Goal: Task Accomplishment & Management: Manage account settings

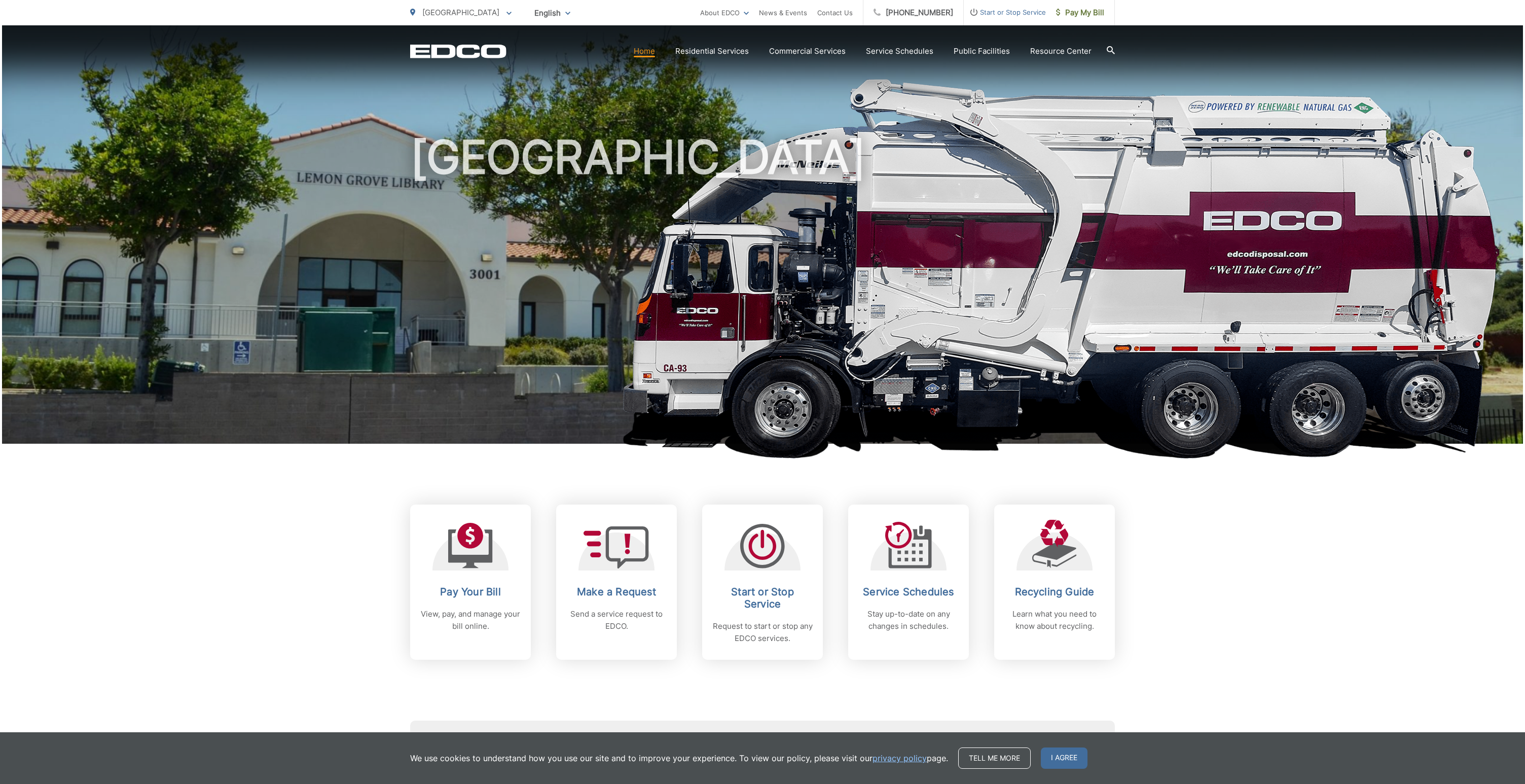
click at [1017, 14] on span "Start or Stop Service" at bounding box center [1004, 11] width 82 height 12
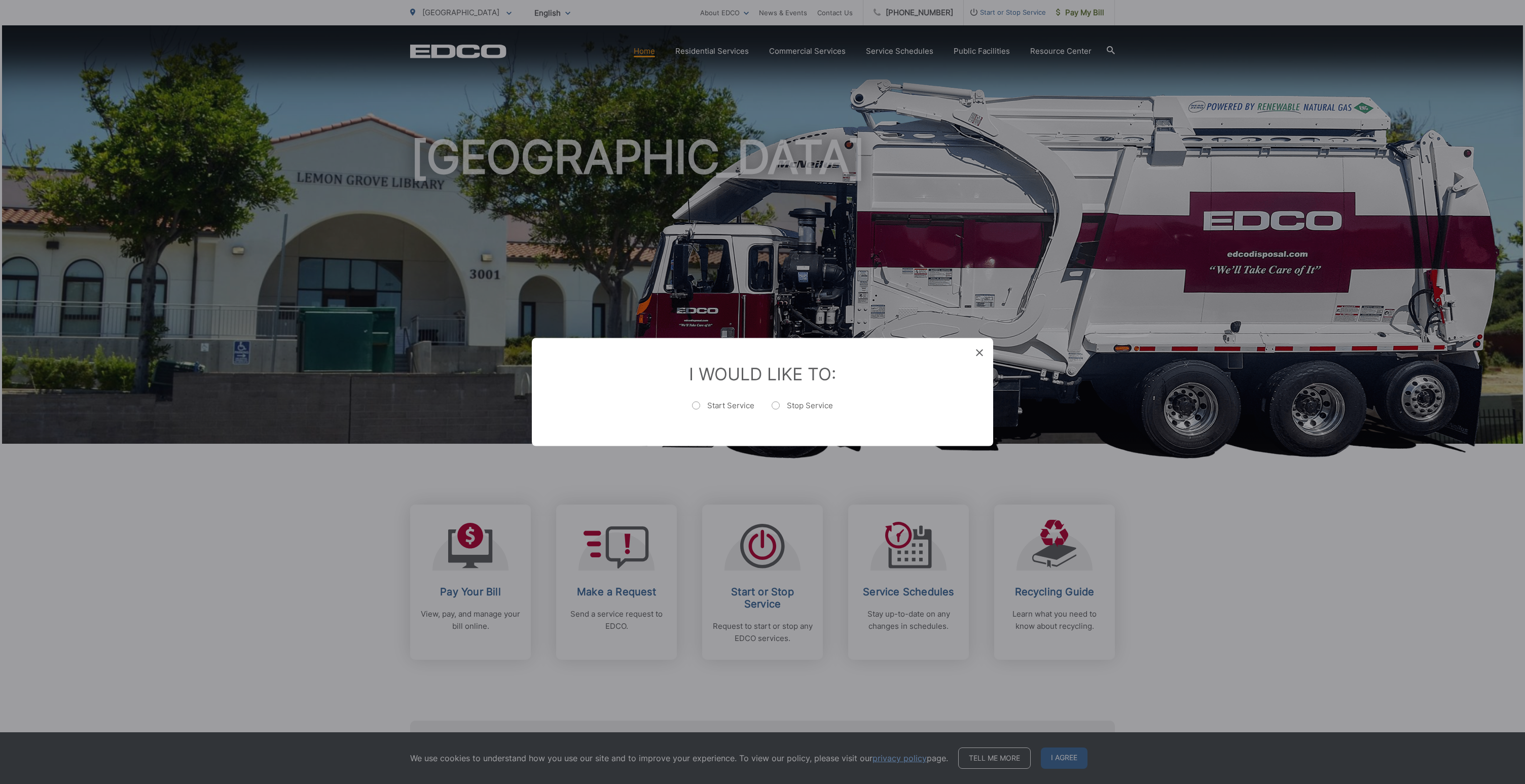
click at [777, 407] on label "Stop Service" at bounding box center [802, 410] width 61 height 20
radio input "true"
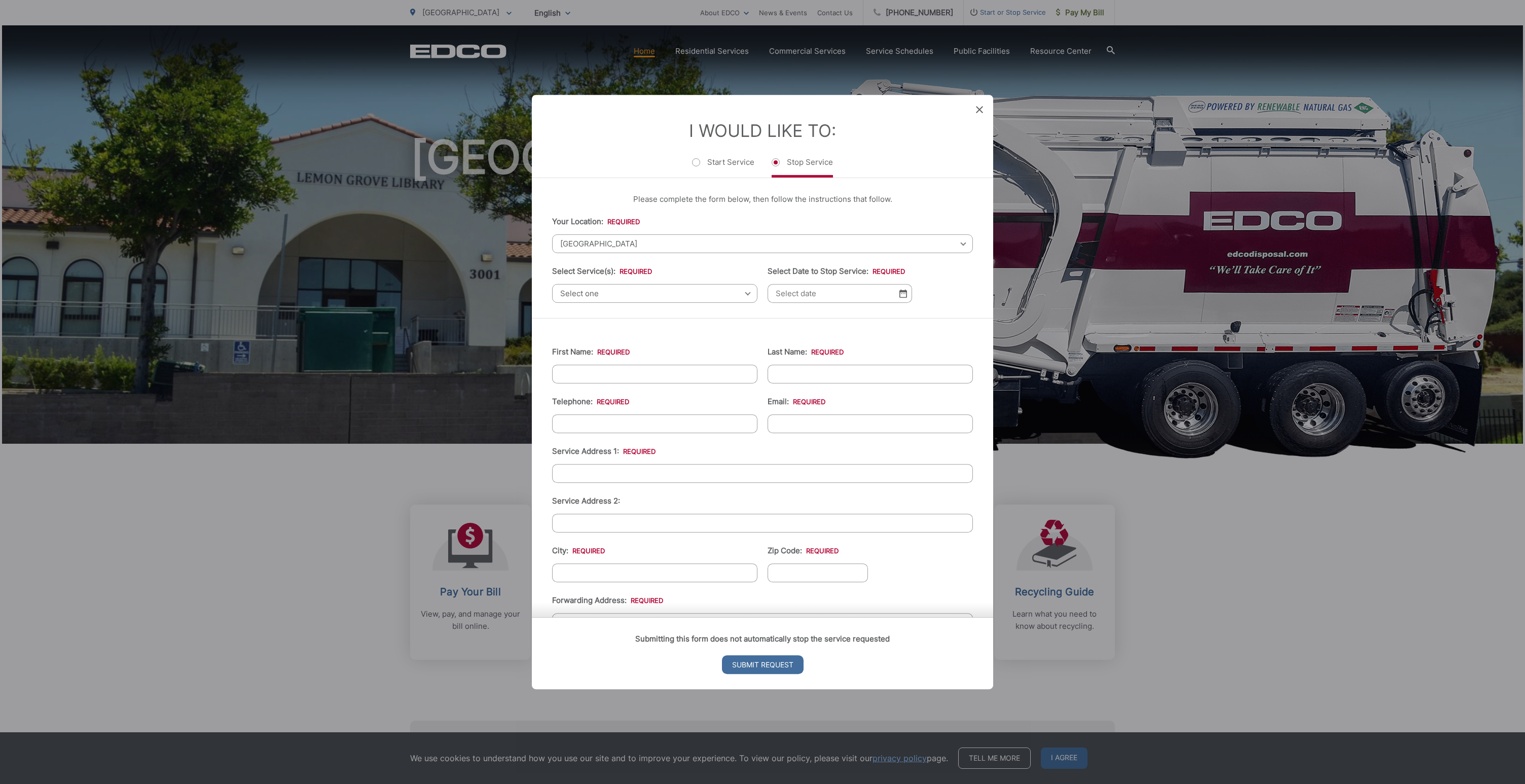
click at [617, 295] on span "Select one" at bounding box center [655, 293] width 205 height 19
click at [670, 290] on span "Select one" at bounding box center [655, 293] width 205 height 19
click at [981, 111] on icon at bounding box center [979, 109] width 7 height 7
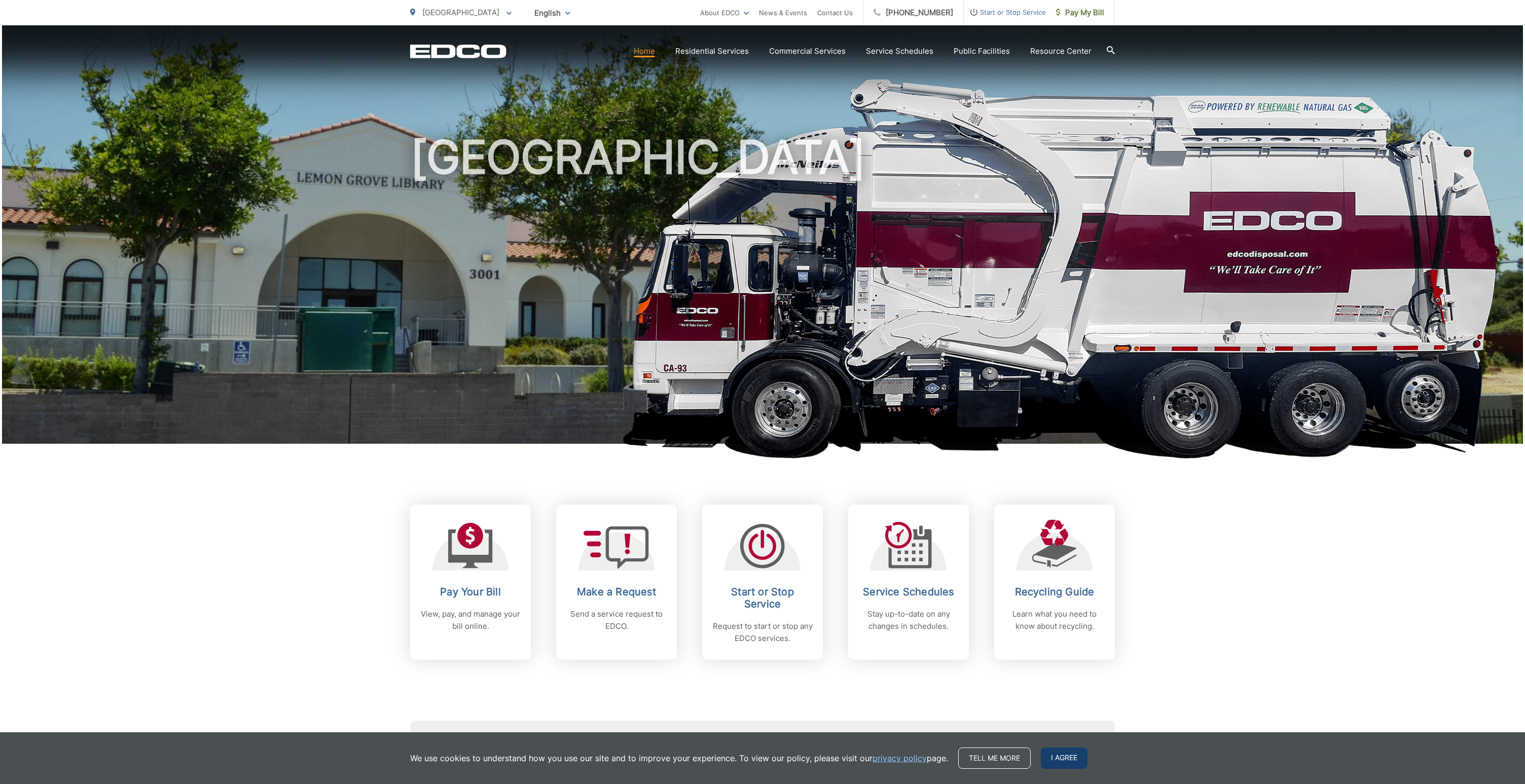
click at [1060, 761] on span "I agree" at bounding box center [1064, 758] width 46 height 21
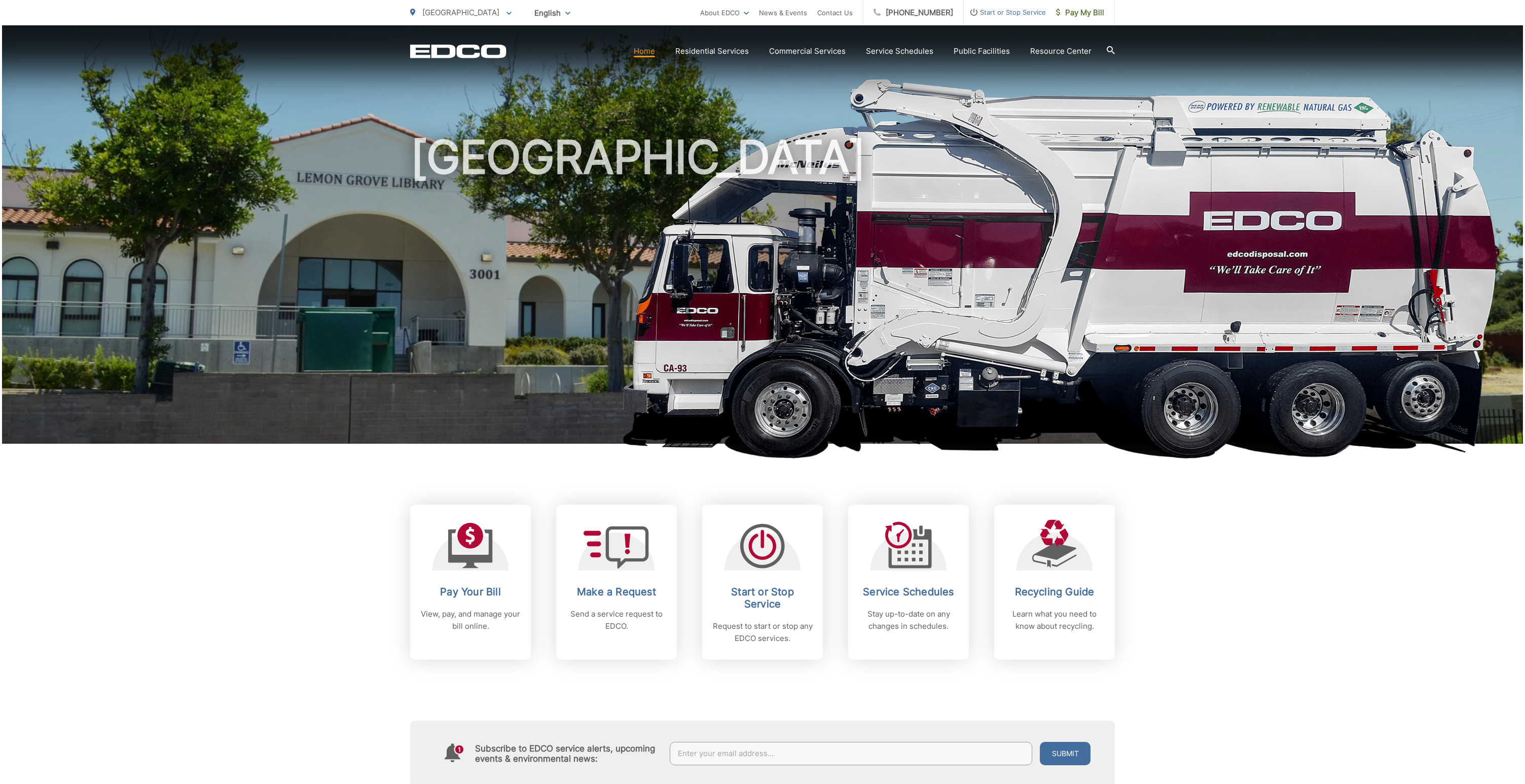
click at [649, 72] on div "[GEOGRAPHIC_DATA]" at bounding box center [762, 234] width 705 height 418
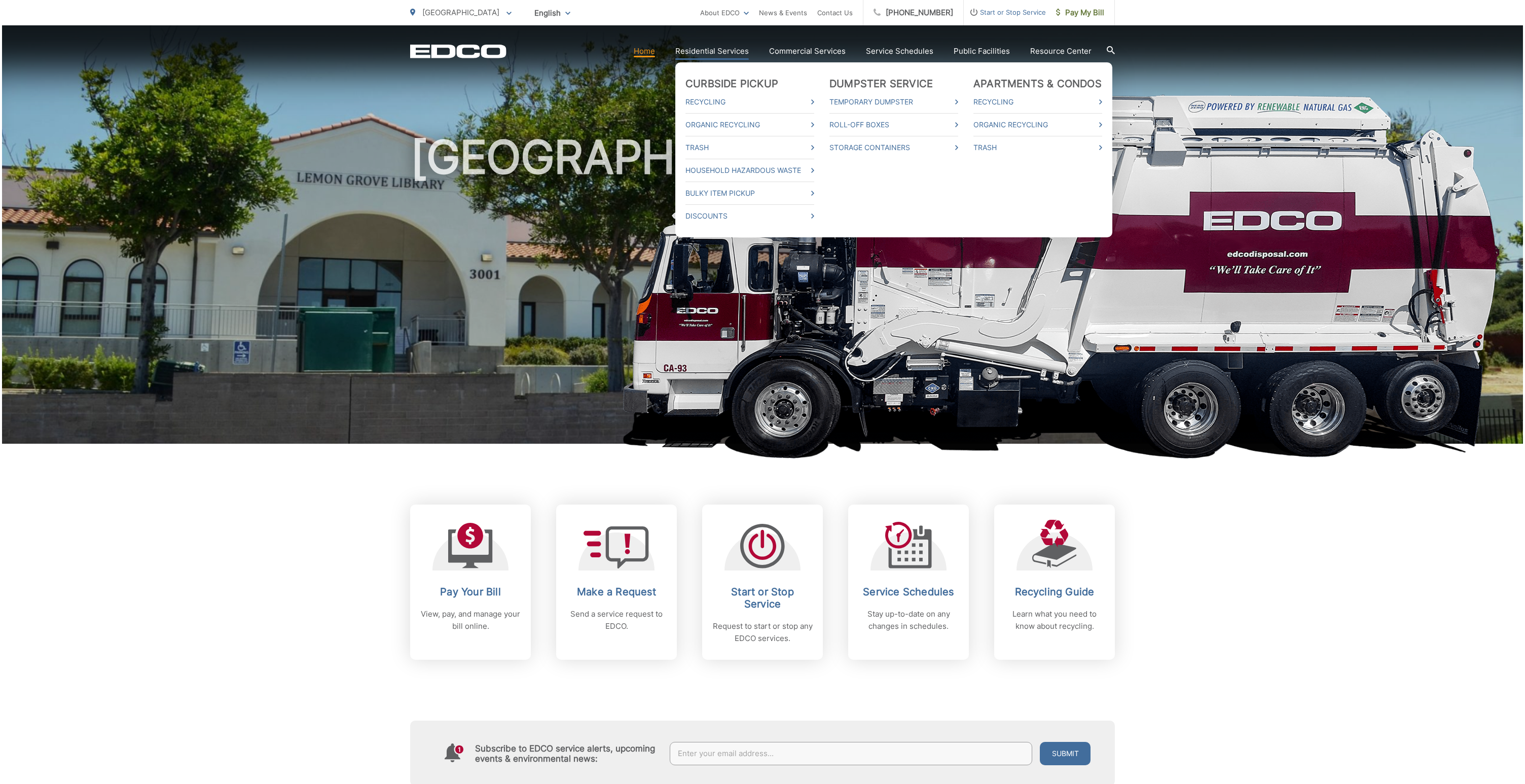
click at [699, 55] on link "Residential Services" at bounding box center [712, 51] width 73 height 12
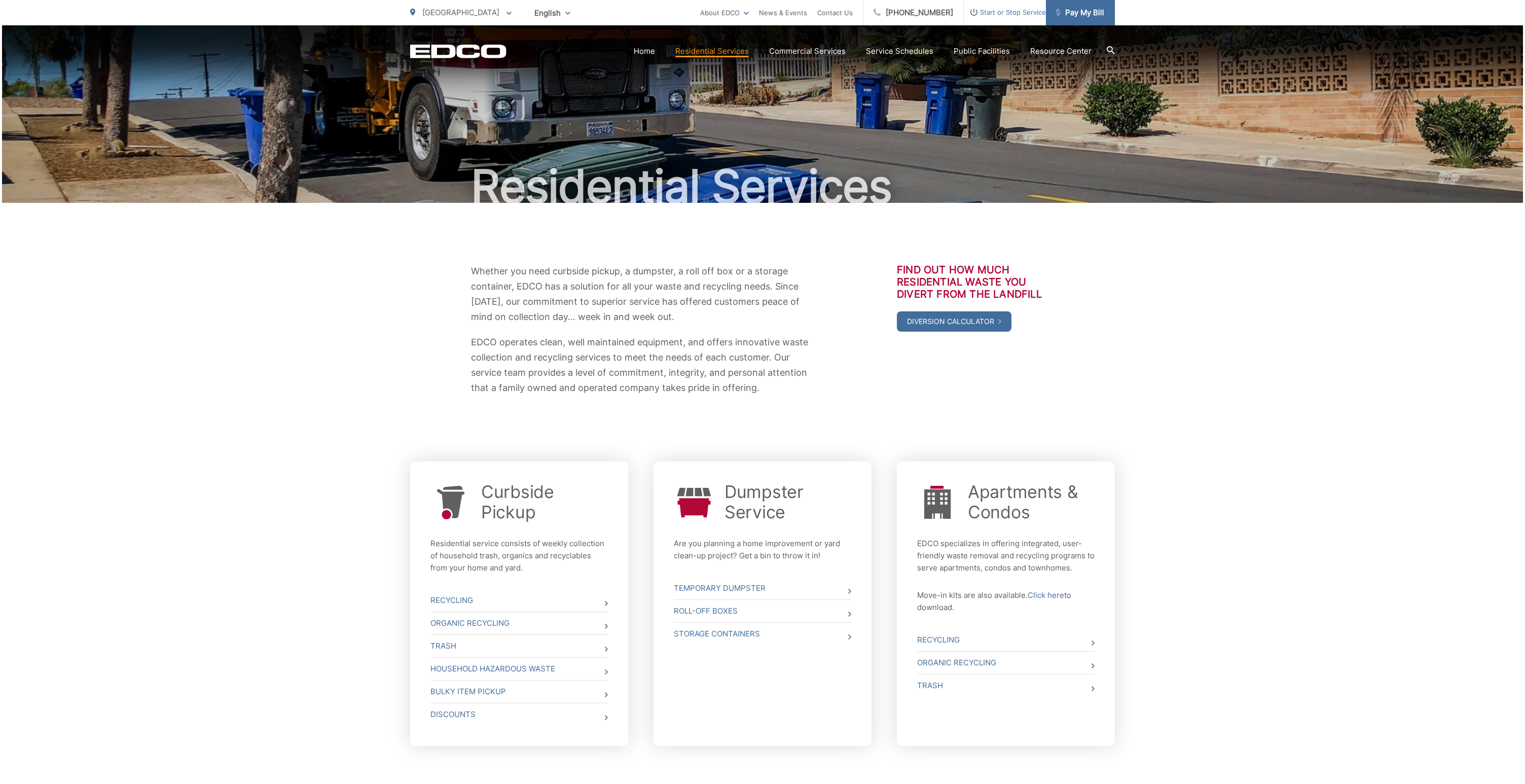
click at [1070, 13] on span "Pay My Bill" at bounding box center [1080, 12] width 48 height 12
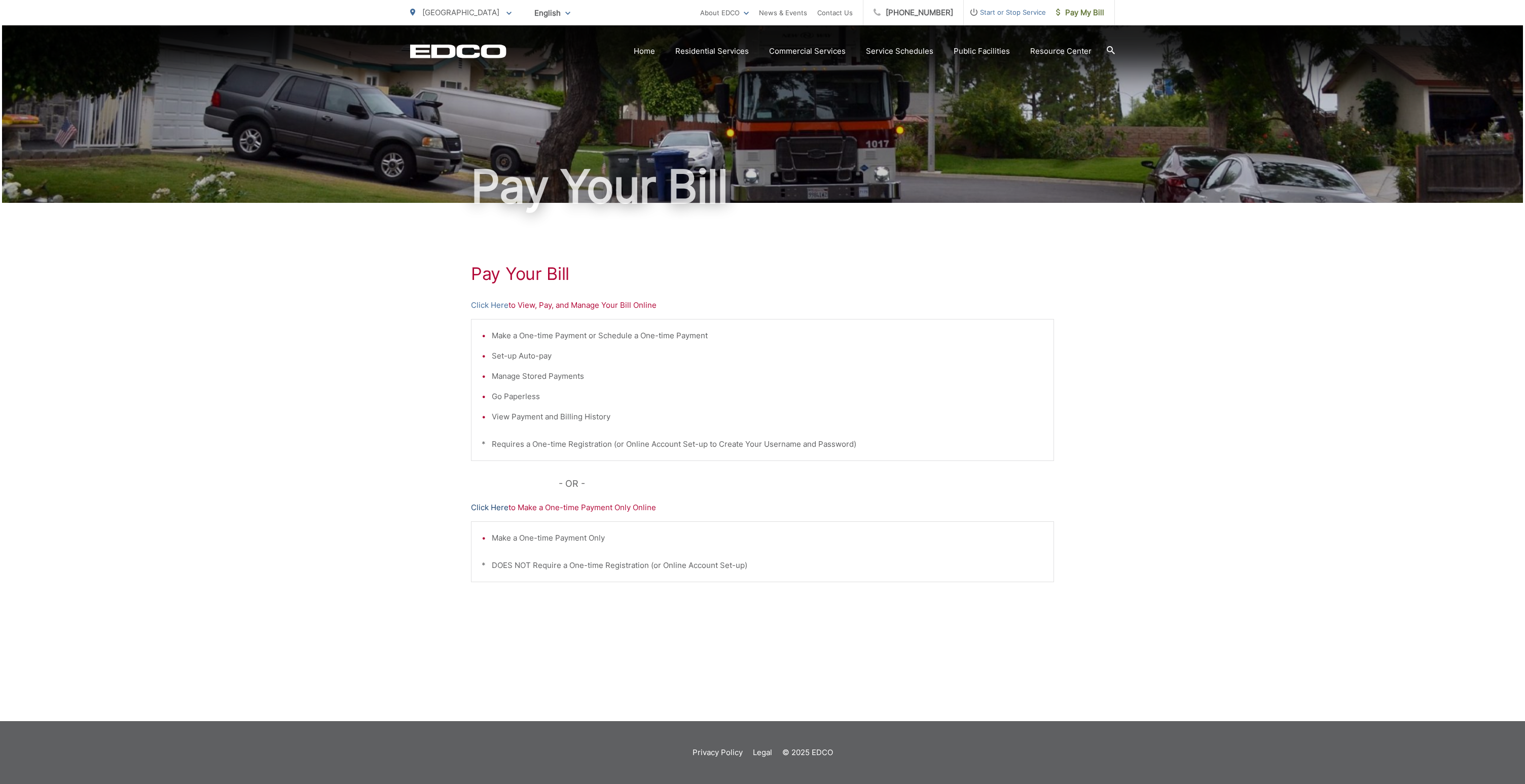
click at [496, 507] on link "Click Here" at bounding box center [490, 507] width 37 height 12
